Goal: Task Accomplishment & Management: Manage account settings

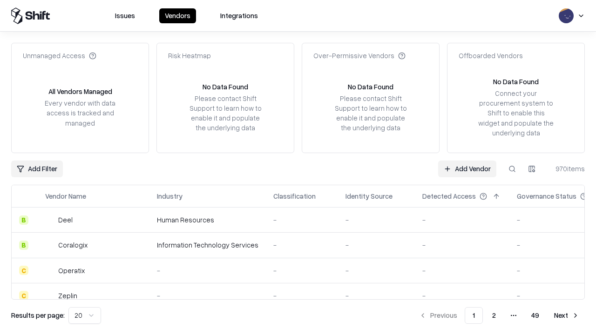
click at [467, 168] on link "Add Vendor" at bounding box center [467, 169] width 58 height 17
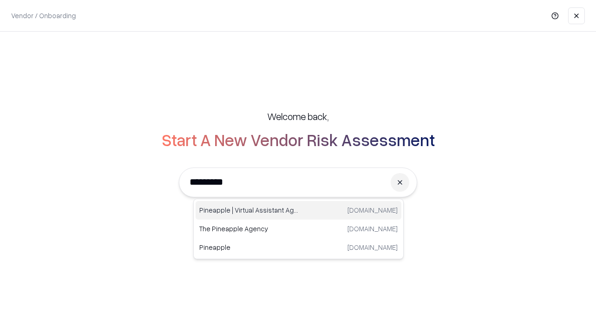
click at [298, 210] on div "Pineapple | Virtual Assistant Agency [DOMAIN_NAME]" at bounding box center [298, 210] width 206 height 19
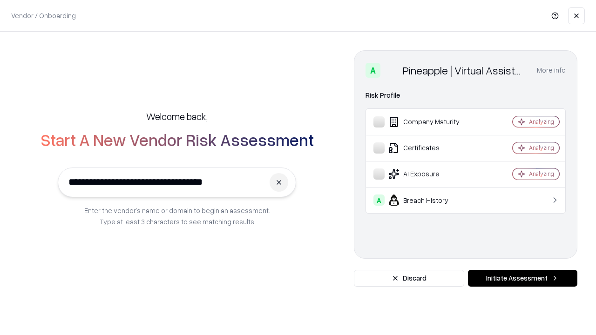
type input "**********"
click at [522, 278] on button "Initiate Assessment" at bounding box center [522, 278] width 109 height 17
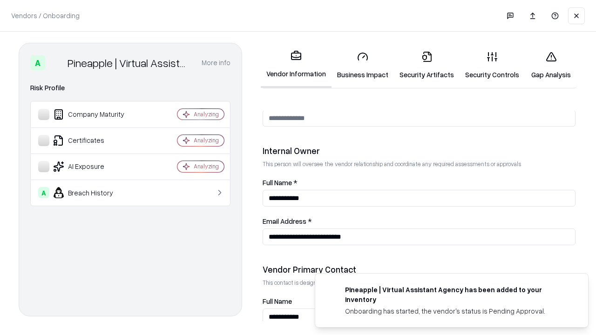
scroll to position [482, 0]
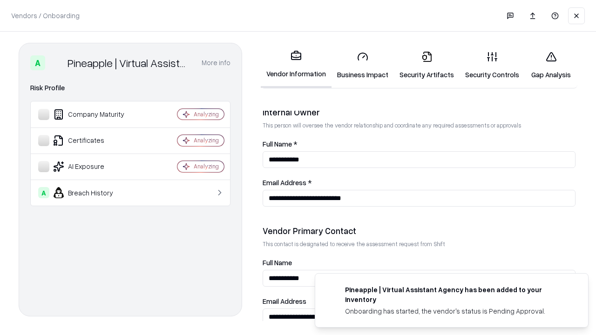
click at [363, 65] on link "Business Impact" at bounding box center [362, 65] width 62 height 43
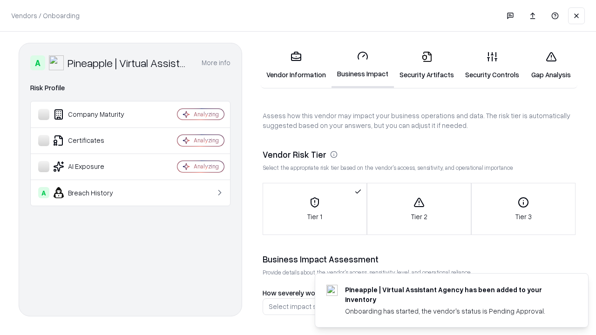
click at [426, 65] on link "Security Artifacts" at bounding box center [427, 65] width 66 height 43
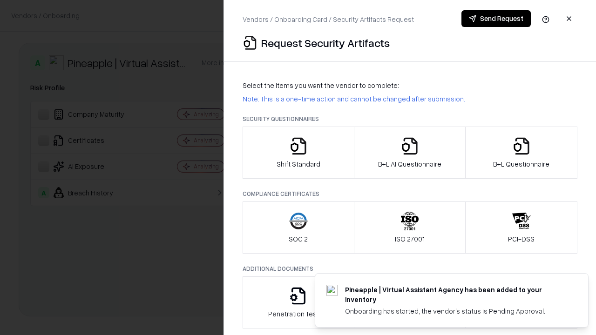
click at [298, 153] on icon "button" at bounding box center [298, 146] width 19 height 19
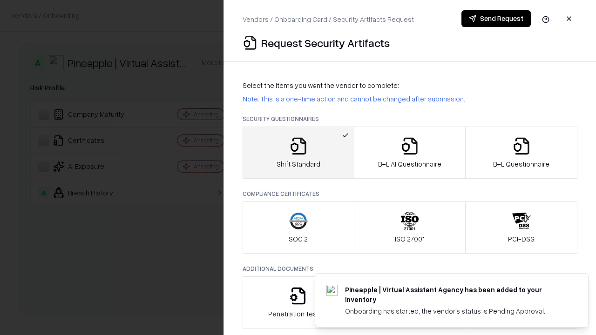
click at [496, 19] on button "Send Request" at bounding box center [495, 18] width 69 height 17
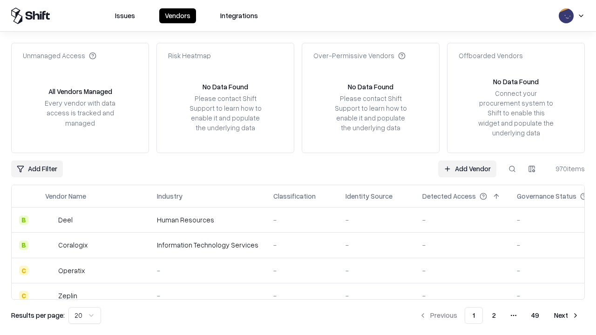
click at [467, 168] on link "Add Vendor" at bounding box center [467, 169] width 58 height 17
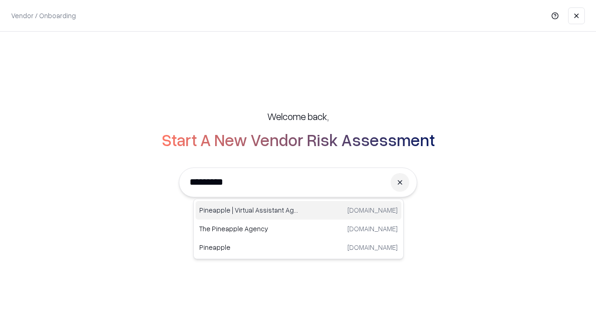
click at [298, 210] on div "Pineapple | Virtual Assistant Agency [DOMAIN_NAME]" at bounding box center [298, 210] width 206 height 19
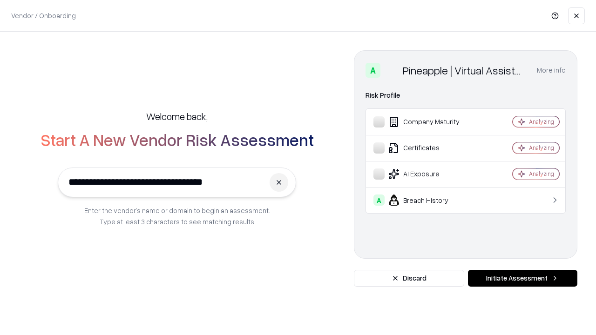
type input "**********"
click at [522, 278] on button "Initiate Assessment" at bounding box center [522, 278] width 109 height 17
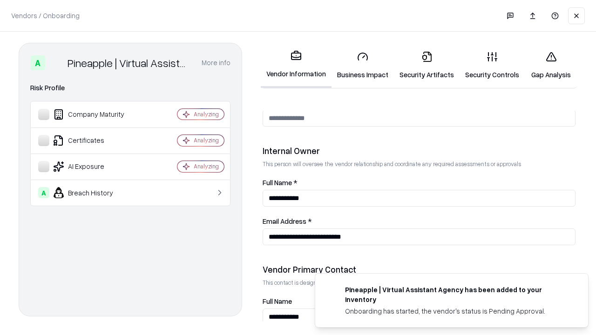
scroll to position [482, 0]
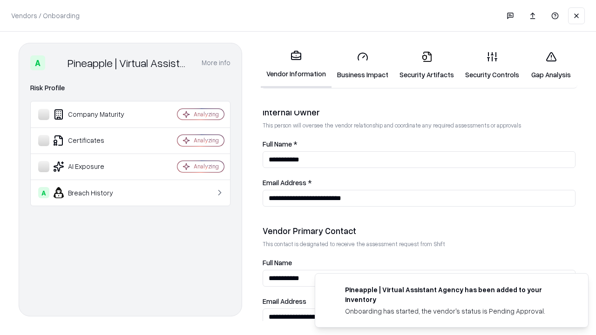
click at [551, 65] on link "Gap Analysis" at bounding box center [550, 65] width 53 height 43
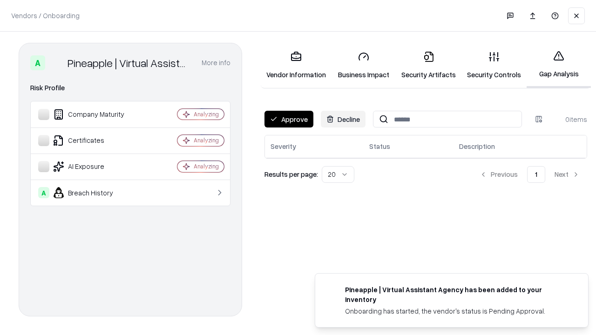
click at [289, 119] on button "Approve" at bounding box center [288, 119] width 49 height 17
